Goal: Browse casually: Explore the website without a specific task or goal

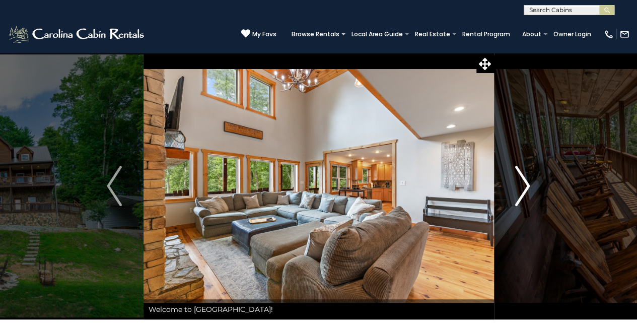
click at [530, 183] on img "Next" at bounding box center [522, 186] width 15 height 40
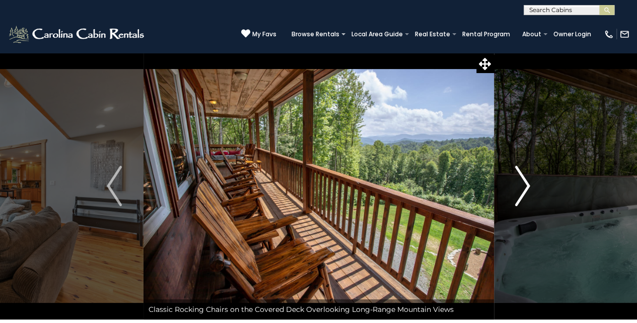
click at [530, 183] on img "Next" at bounding box center [522, 186] width 15 height 40
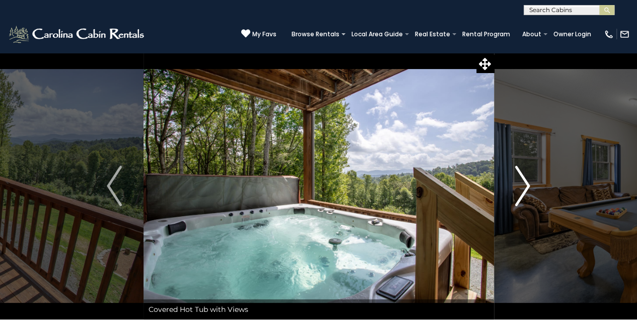
click at [530, 183] on img "Next" at bounding box center [522, 186] width 15 height 40
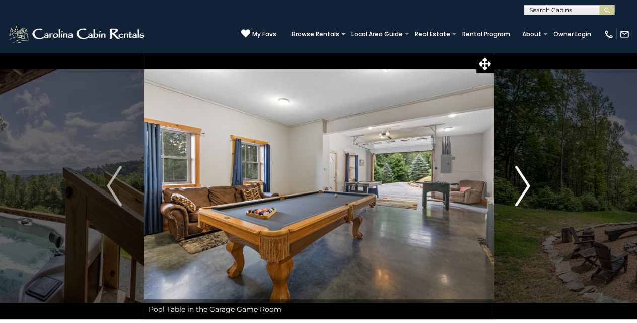
click at [530, 183] on img "Next" at bounding box center [522, 186] width 15 height 40
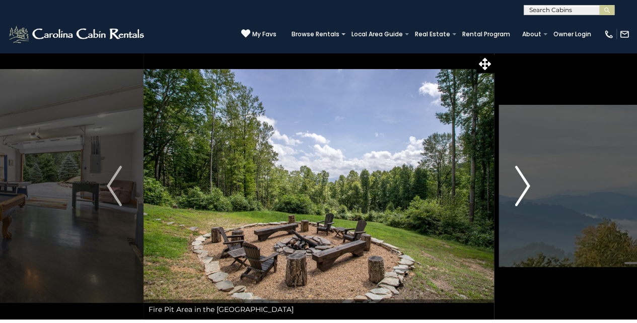
click at [530, 183] on img "Next" at bounding box center [522, 186] width 15 height 40
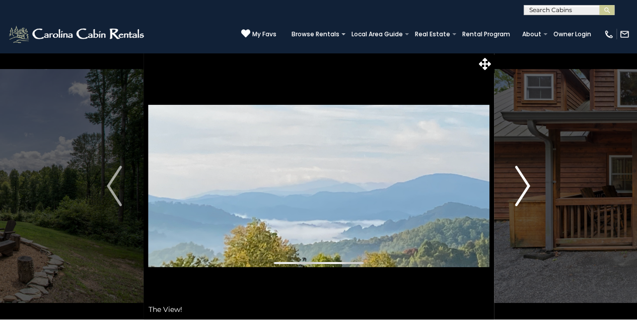
click at [530, 183] on img "Next" at bounding box center [522, 186] width 15 height 40
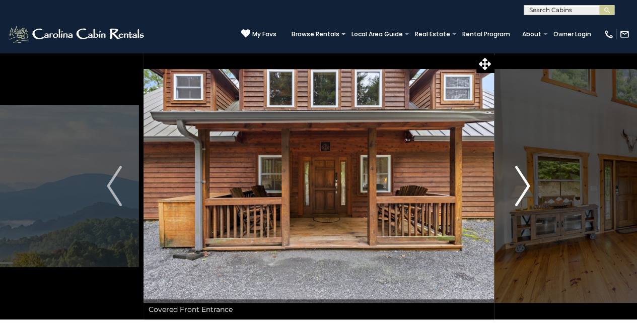
click at [530, 183] on img "Next" at bounding box center [522, 186] width 15 height 40
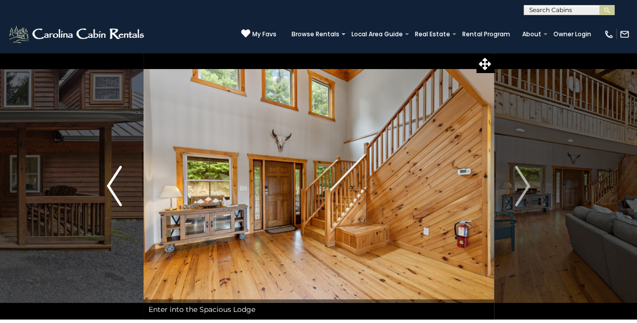
click at [113, 188] on img "Previous" at bounding box center [114, 186] width 15 height 40
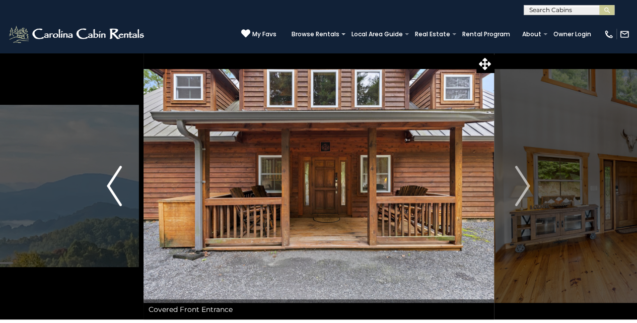
click at [113, 188] on img "Previous" at bounding box center [114, 186] width 15 height 40
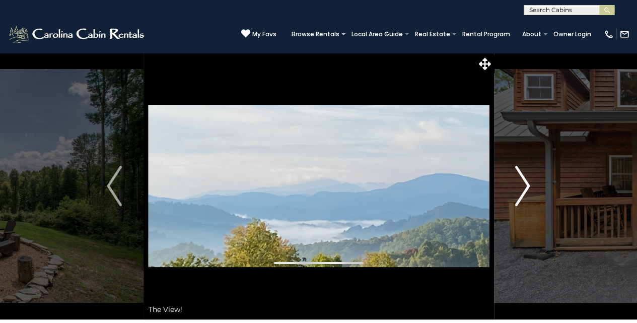
click at [528, 184] on img "Next" at bounding box center [522, 186] width 15 height 40
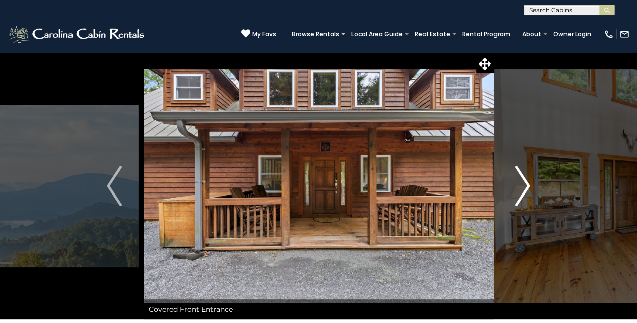
click at [528, 184] on img "Next" at bounding box center [522, 186] width 15 height 40
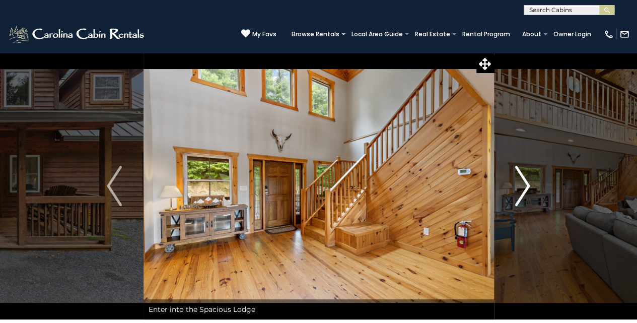
click at [528, 184] on img "Next" at bounding box center [522, 186] width 15 height 40
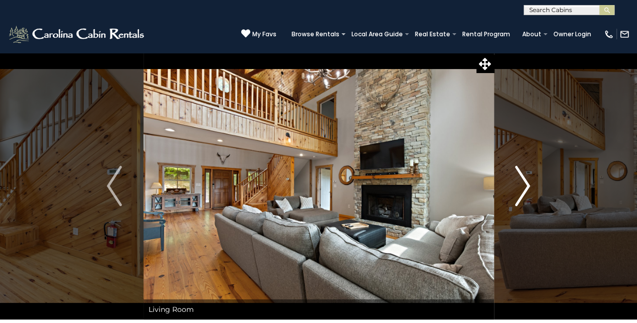
click at [528, 184] on img "Next" at bounding box center [522, 186] width 15 height 40
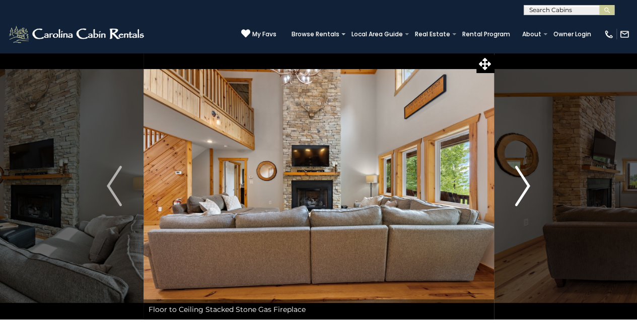
click at [528, 184] on img "Next" at bounding box center [522, 186] width 15 height 40
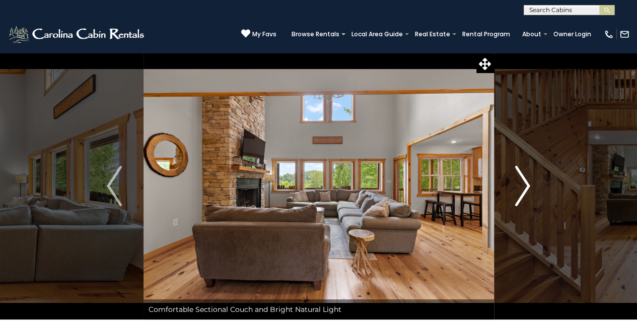
click at [528, 184] on img "Next" at bounding box center [522, 186] width 15 height 40
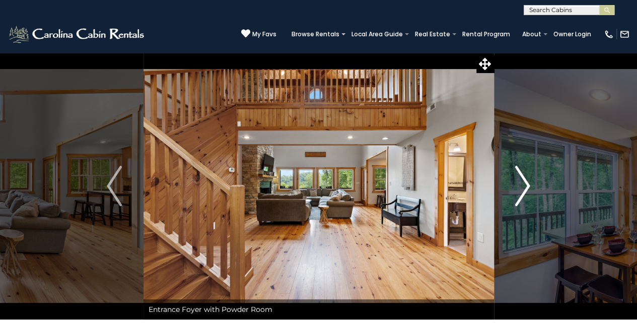
click at [526, 183] on img "Next" at bounding box center [522, 186] width 15 height 40
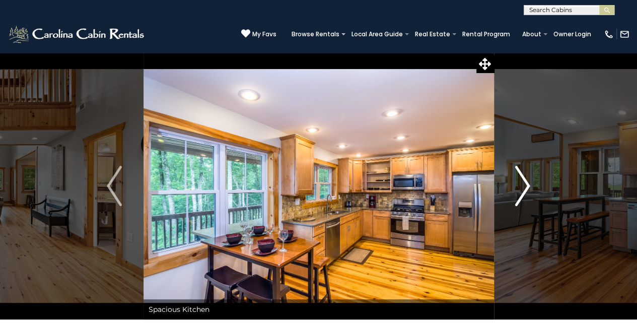
click at [525, 182] on img "Next" at bounding box center [522, 186] width 15 height 40
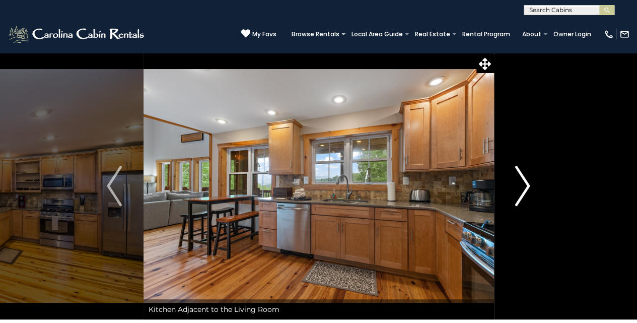
click at [525, 182] on img "Next" at bounding box center [522, 186] width 15 height 40
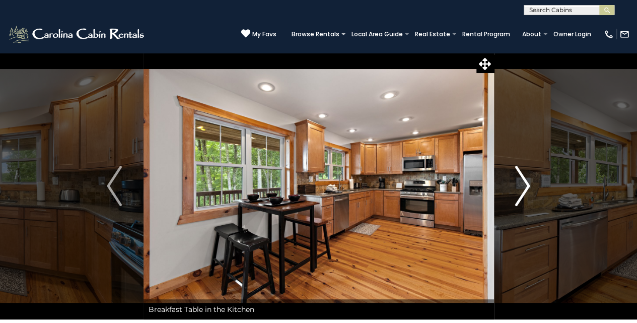
click at [525, 182] on img "Next" at bounding box center [522, 186] width 15 height 40
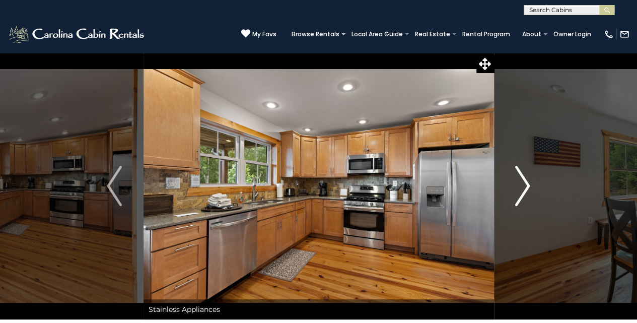
click at [527, 183] on img "Next" at bounding box center [522, 186] width 15 height 40
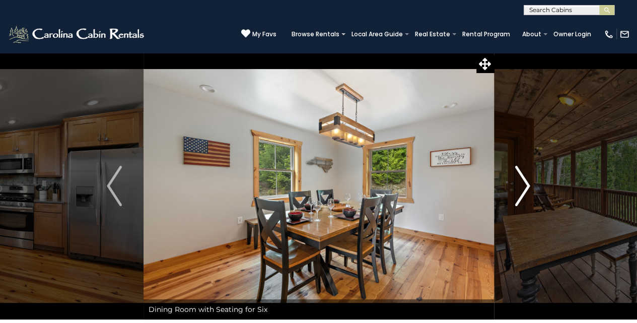
click at [527, 183] on img "Next" at bounding box center [522, 186] width 15 height 40
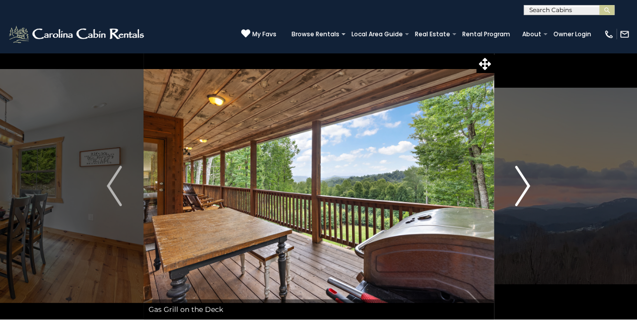
click at [527, 183] on img "Next" at bounding box center [522, 186] width 15 height 40
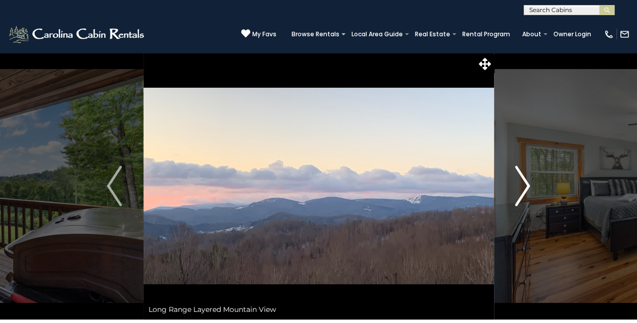
click at [527, 183] on img "Next" at bounding box center [522, 186] width 15 height 40
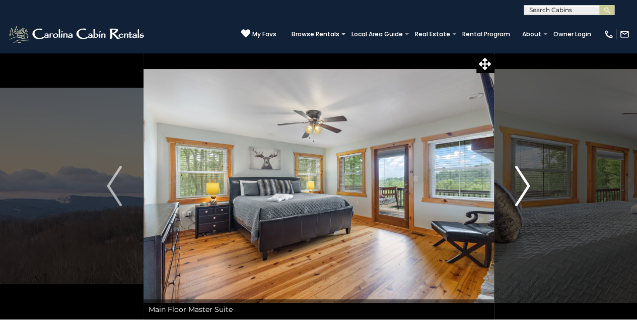
click at [528, 183] on img "Next" at bounding box center [522, 186] width 15 height 40
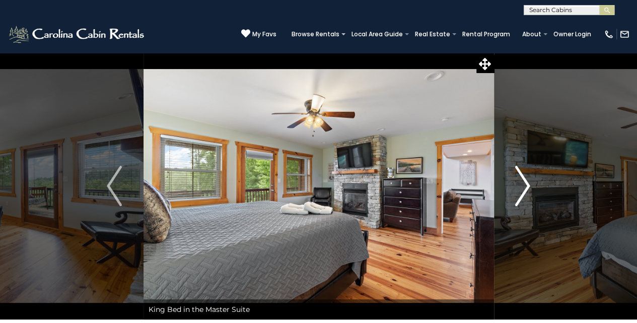
click at [528, 183] on img "Next" at bounding box center [522, 186] width 15 height 40
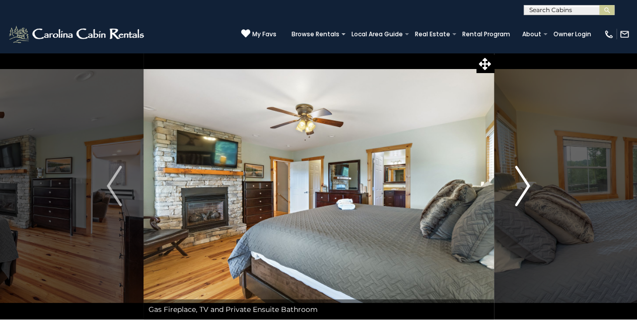
click at [528, 183] on img "Next" at bounding box center [522, 186] width 15 height 40
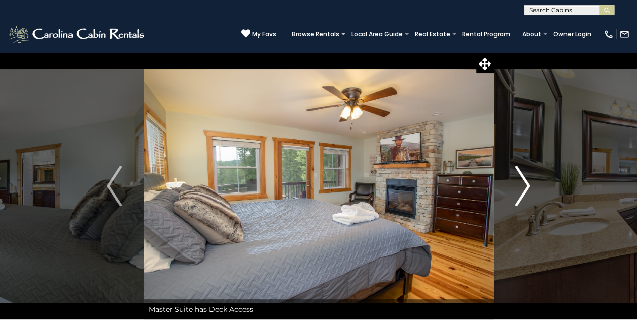
click at [528, 183] on img "Next" at bounding box center [522, 186] width 15 height 40
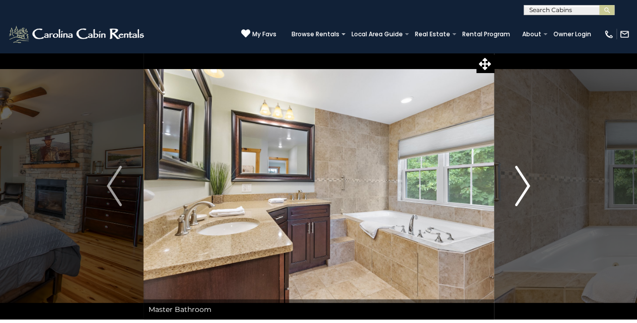
click at [528, 183] on img "Next" at bounding box center [522, 186] width 15 height 40
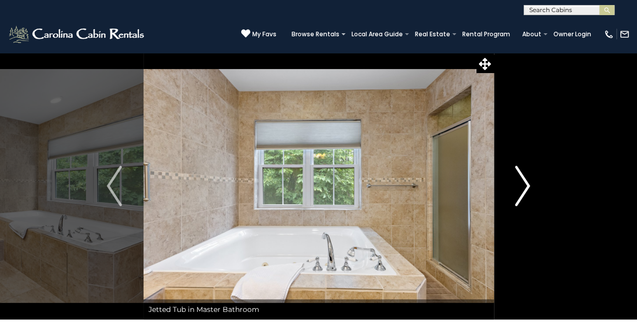
click at [528, 183] on img "Next" at bounding box center [522, 186] width 15 height 40
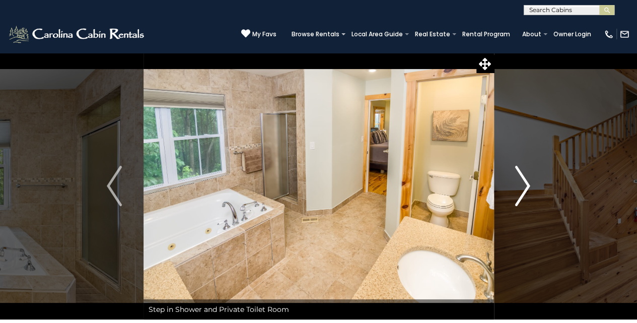
click at [528, 183] on img "Next" at bounding box center [522, 186] width 15 height 40
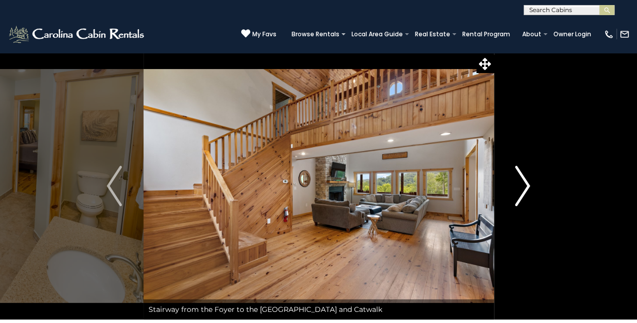
click at [528, 183] on img "Next" at bounding box center [522, 186] width 15 height 40
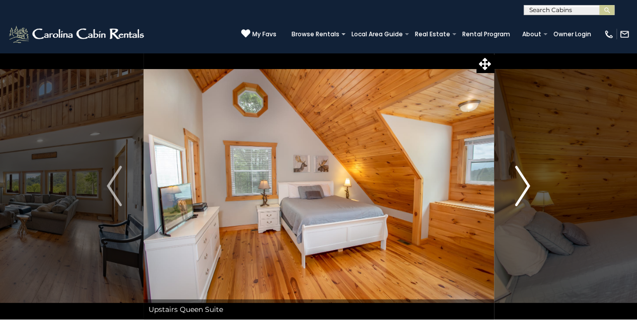
click at [528, 183] on img "Next" at bounding box center [522, 186] width 15 height 40
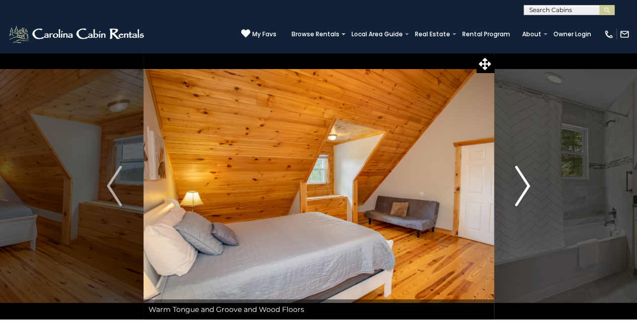
click at [524, 185] on img "Next" at bounding box center [522, 186] width 15 height 40
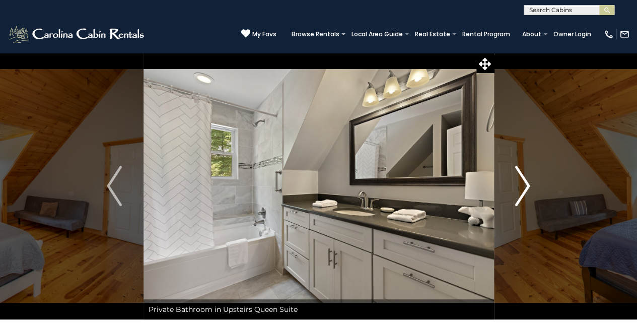
click at [524, 185] on img "Next" at bounding box center [522, 186] width 15 height 40
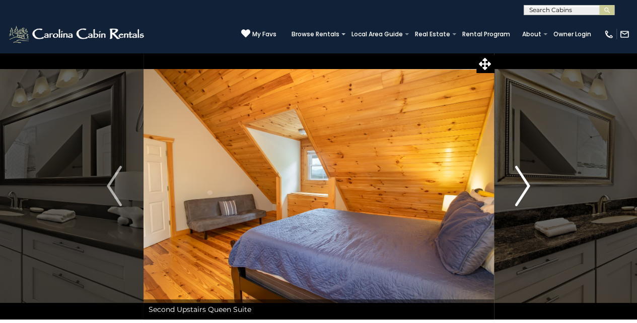
click at [524, 185] on img "Next" at bounding box center [522, 186] width 15 height 40
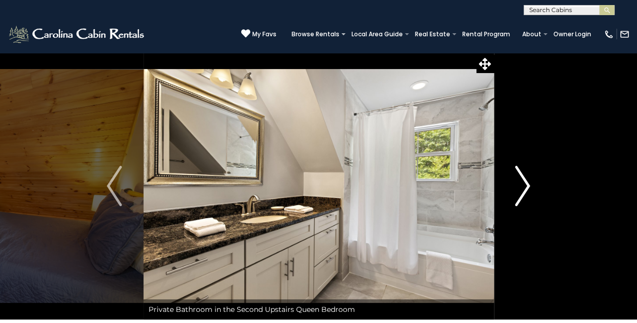
click at [524, 185] on img "Next" at bounding box center [522, 186] width 15 height 40
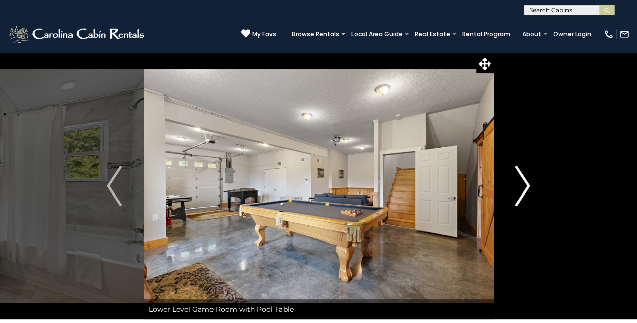
click at [524, 185] on img "Next" at bounding box center [522, 186] width 15 height 40
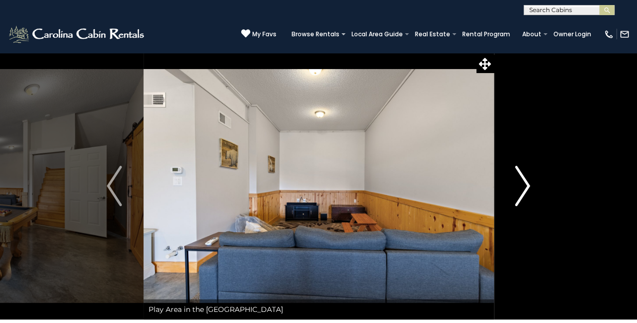
click at [524, 185] on img "Next" at bounding box center [522, 186] width 15 height 40
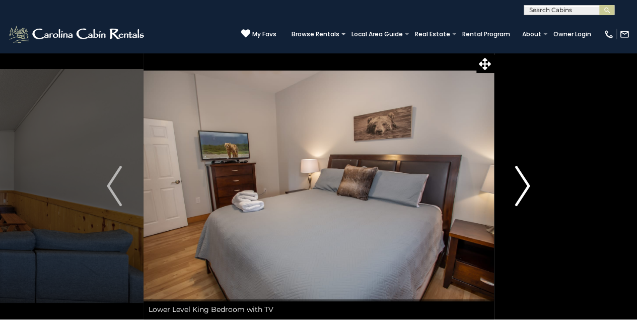
click at [524, 185] on img "Next" at bounding box center [522, 186] width 15 height 40
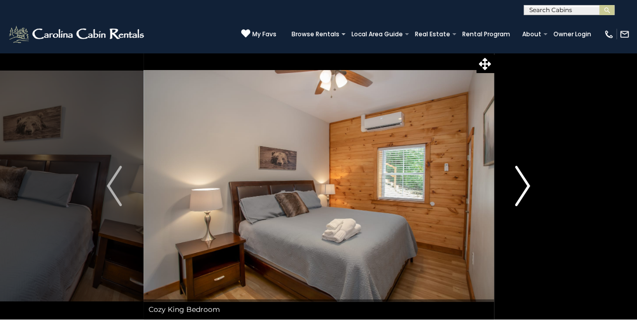
click at [524, 185] on img "Next" at bounding box center [522, 186] width 15 height 40
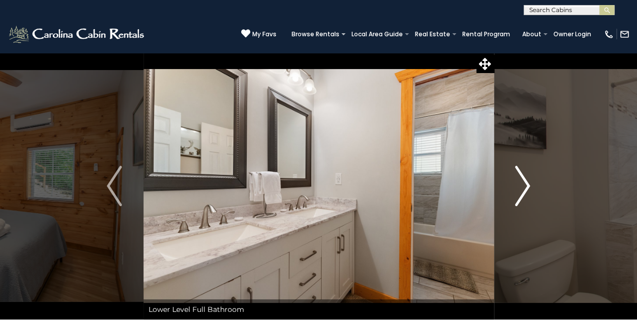
click at [524, 185] on img "Next" at bounding box center [522, 186] width 15 height 40
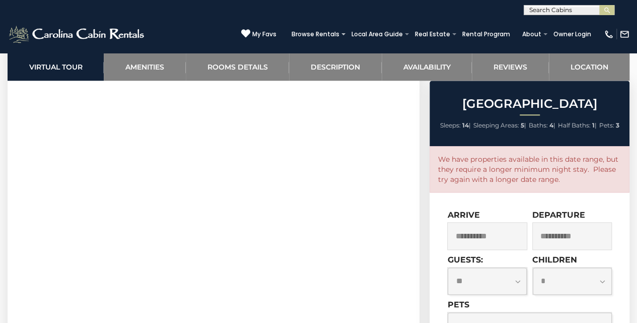
scroll to position [362, 0]
